Goal: Task Accomplishment & Management: Manage account settings

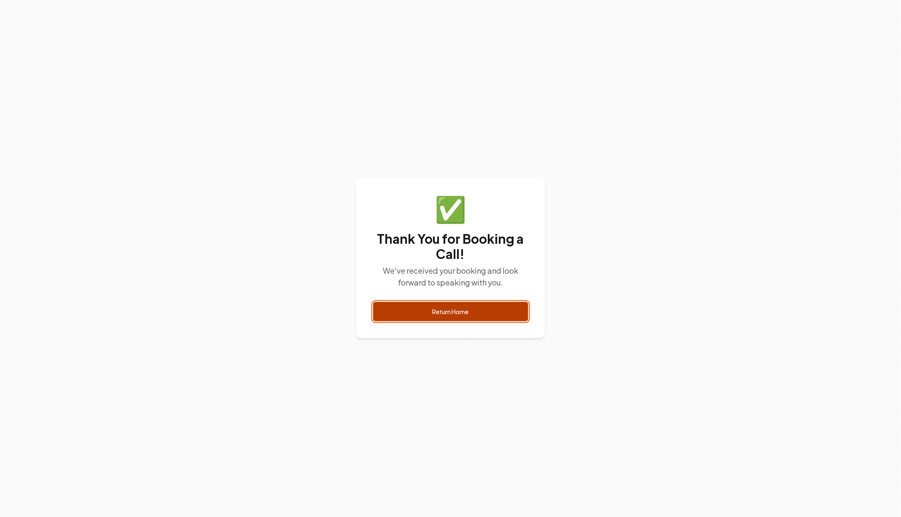
click at [456, 317] on link "Return Home" at bounding box center [450, 311] width 155 height 19
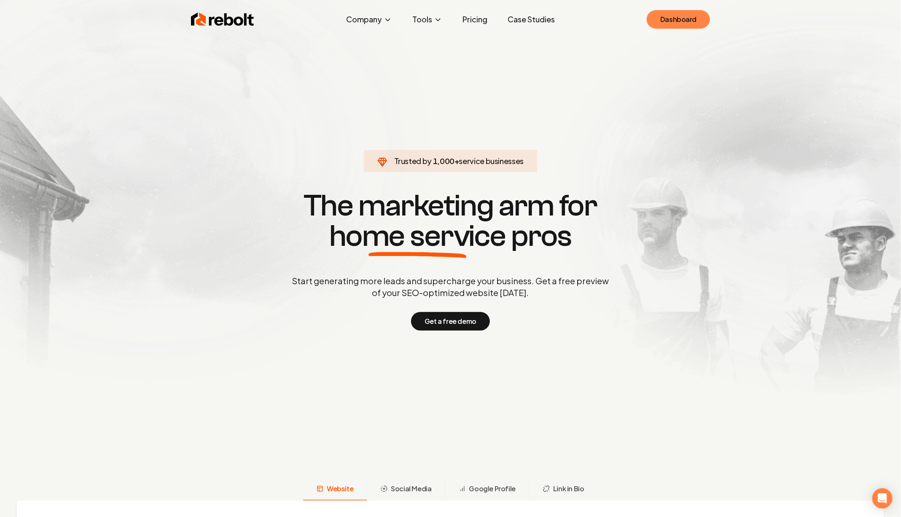
click at [651, 20] on link "Dashboard" at bounding box center [678, 19] width 63 height 19
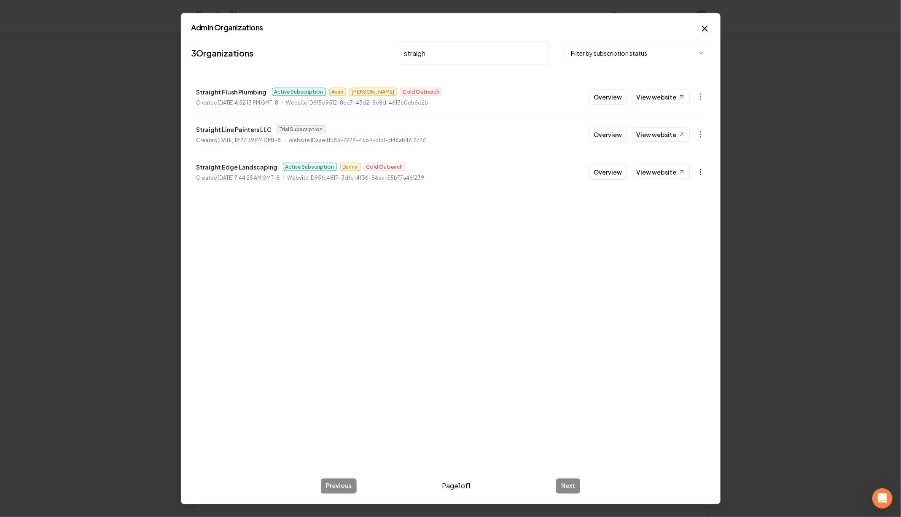
click at [705, 172] on body "Organization Rebolt Site Builder 2627 companies Add New Business Logo Company N…" at bounding box center [450, 258] width 901 height 517
click at [683, 244] on link "View in Stripe" at bounding box center [681, 244] width 54 height 13
click at [671, 174] on link "View website" at bounding box center [661, 172] width 58 height 14
click at [441, 44] on input "straigh" at bounding box center [474, 53] width 150 height 24
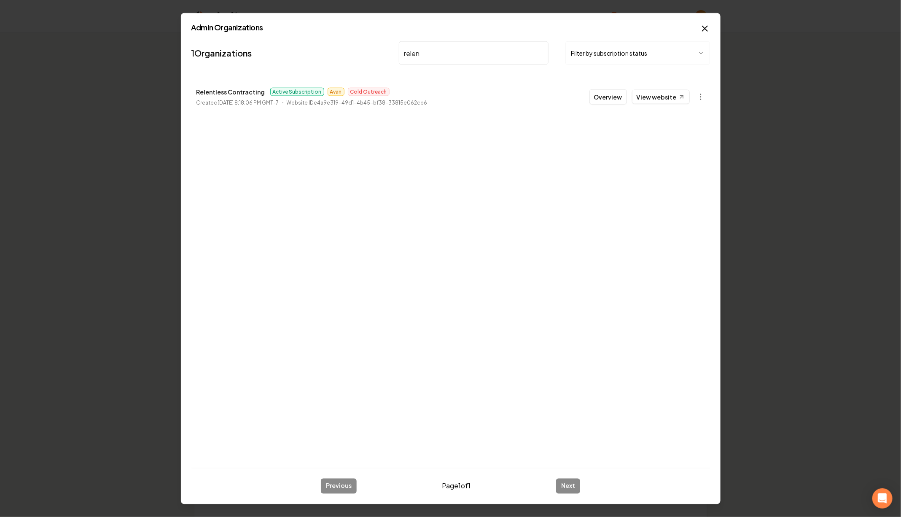
type input "relen"
click at [701, 93] on body "Organization Rebolt Site Builder 2627 companies Add New Business Logo Company N…" at bounding box center [450, 258] width 901 height 517
click at [672, 166] on link "View in Stripe" at bounding box center [681, 169] width 54 height 13
